Goal: Task Accomplishment & Management: Manage account settings

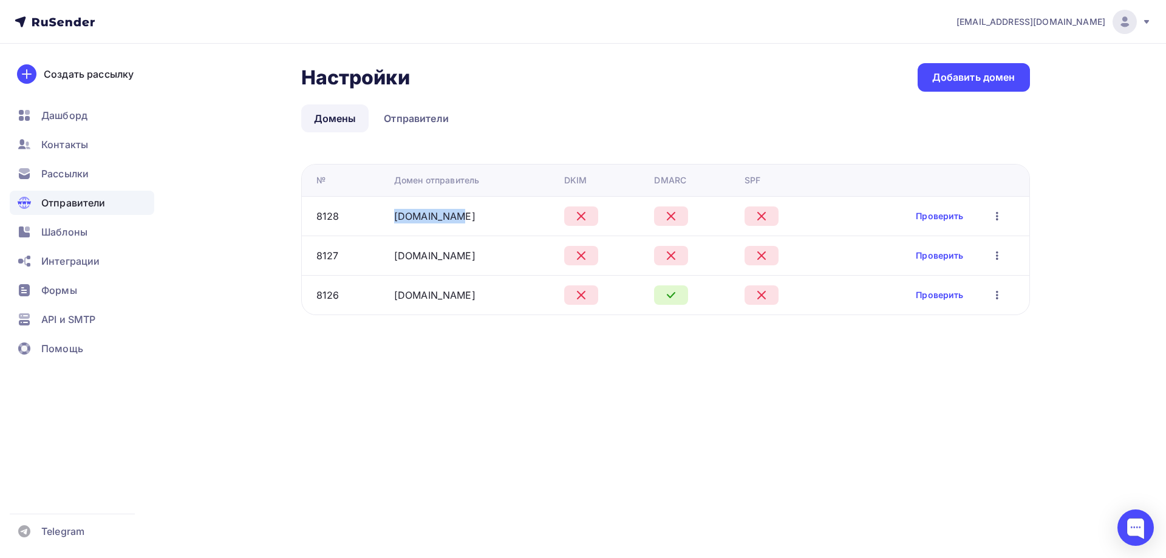
drag, startPoint x: 450, startPoint y: 219, endPoint x: 392, endPoint y: 212, distance: 59.3
click at [392, 212] on td "[DOMAIN_NAME]" at bounding box center [474, 215] width 170 height 39
copy link "[DOMAIN_NAME]"
click at [925, 297] on link "Проверить" at bounding box center [939, 295] width 47 height 12
